Goal: Information Seeking & Learning: Learn about a topic

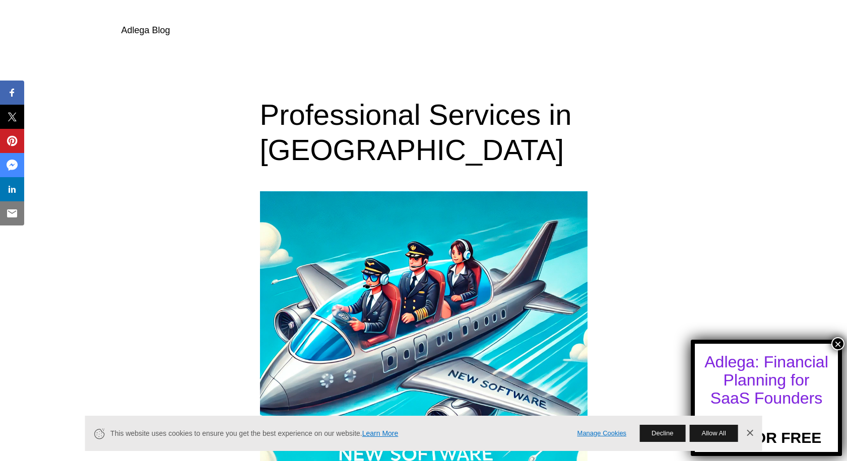
click at [226, 125] on div "Professional Services in SaaS" at bounding box center [423, 132] width 847 height 70
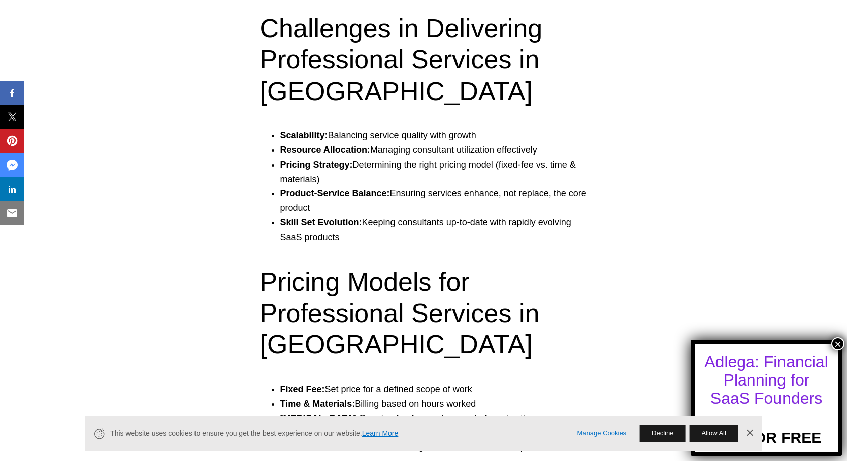
scroll to position [1549, 0]
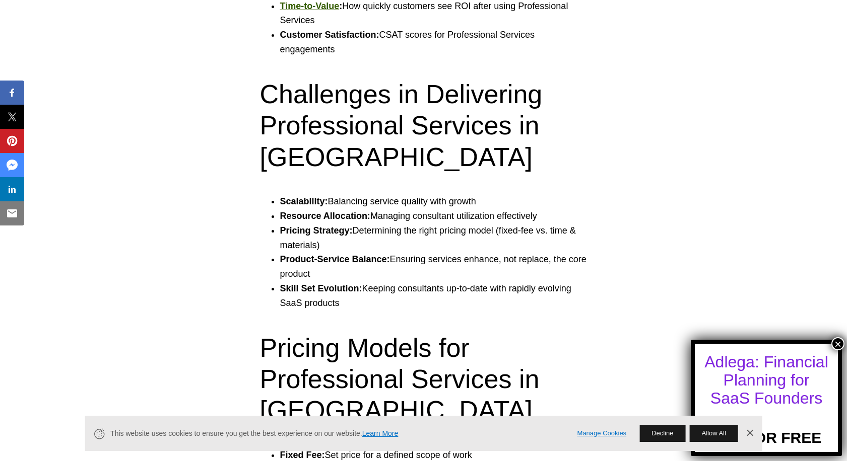
click at [350, 461] on strong "Time & Materials:" at bounding box center [317, 470] width 75 height 10
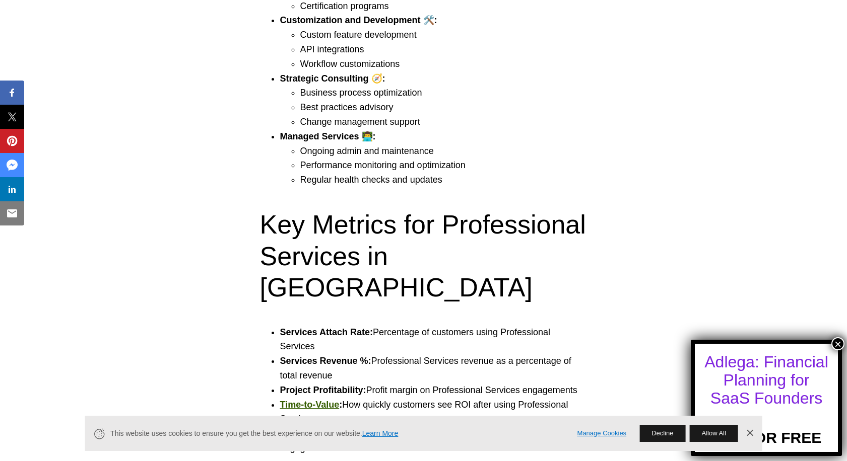
scroll to position [0, 0]
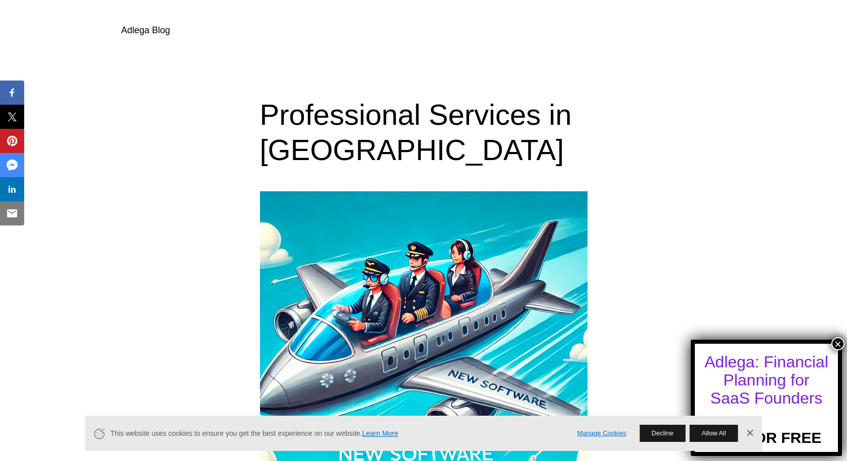
click at [137, 33] on link "Adlega Blog" at bounding box center [145, 30] width 49 height 10
